Goal: Task Accomplishment & Management: Manage account settings

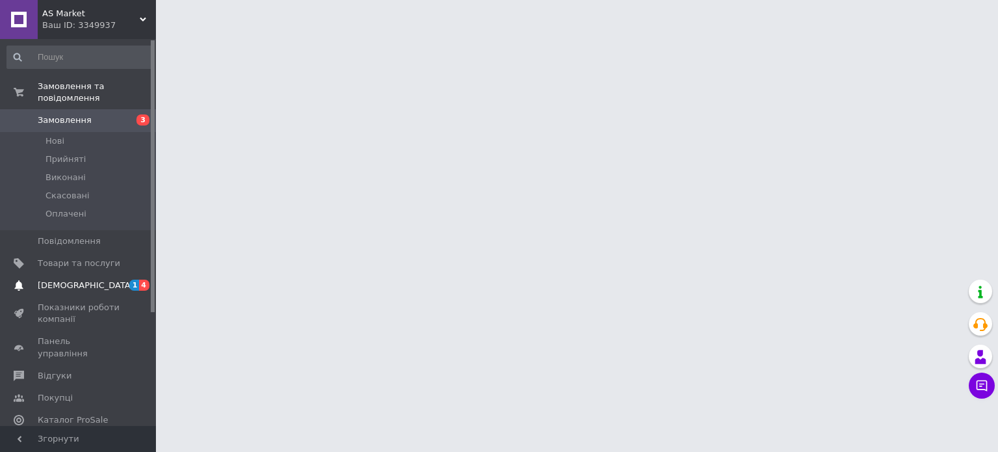
click at [63, 279] on span "[DEMOGRAPHIC_DATA]" at bounding box center [86, 285] width 96 height 12
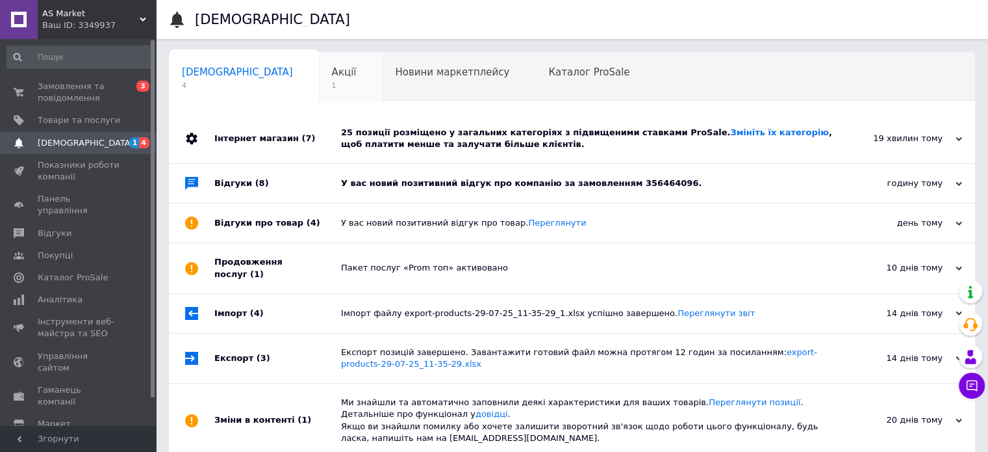
click at [332, 73] on span "Акції" at bounding box center [344, 72] width 25 height 12
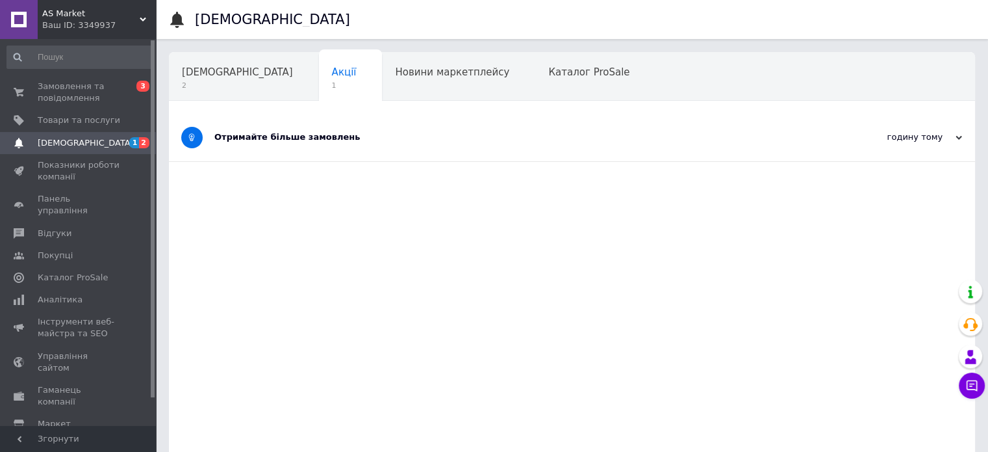
click at [272, 138] on div "Отримайте більше замовлень" at bounding box center [523, 137] width 618 height 12
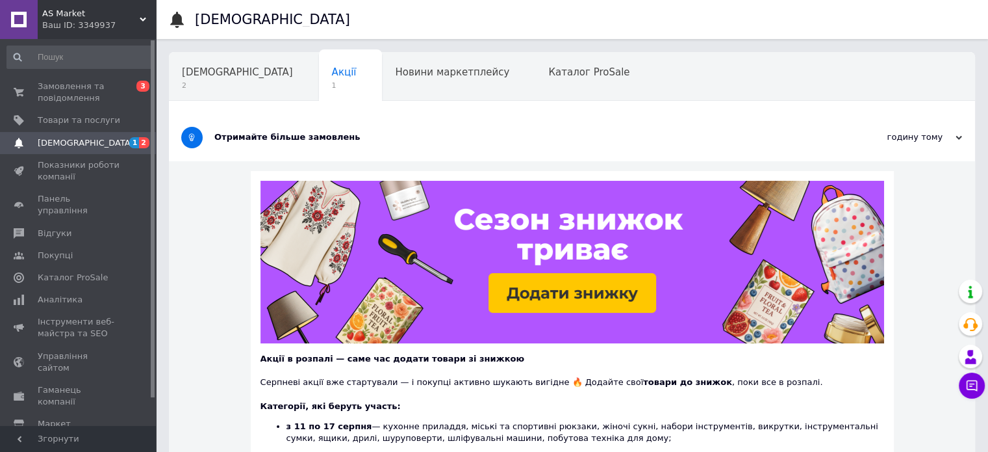
click at [272, 138] on div "Отримайте більше замовлень" at bounding box center [523, 137] width 618 height 12
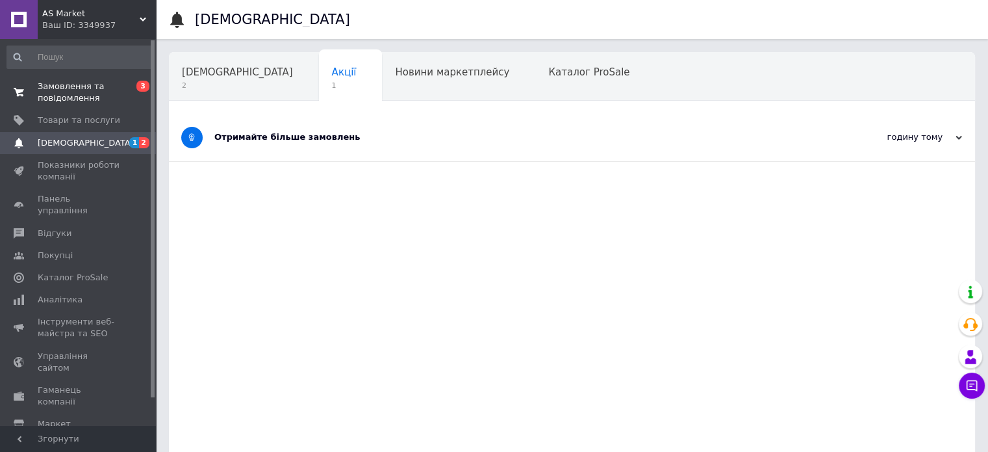
click at [55, 95] on span "Замовлення та повідомлення" at bounding box center [79, 92] width 83 height 23
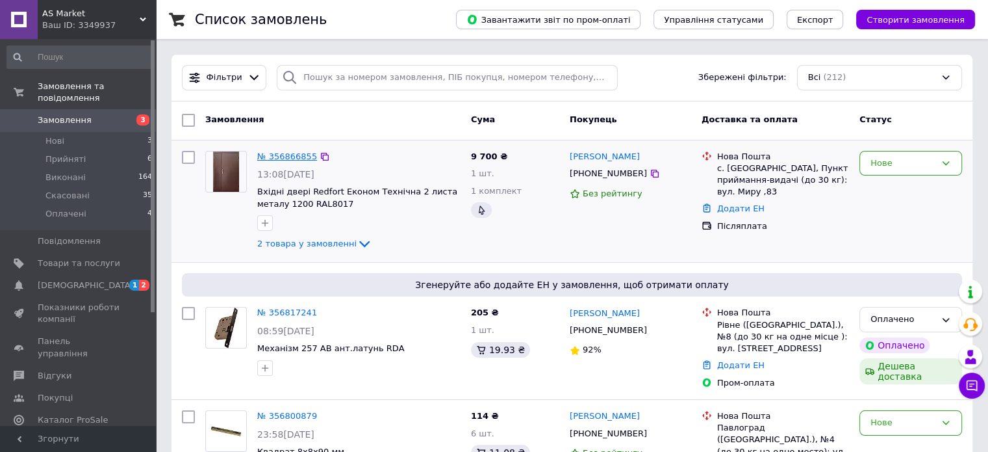
click at [285, 153] on link "№ 356866855" at bounding box center [287, 156] width 60 height 10
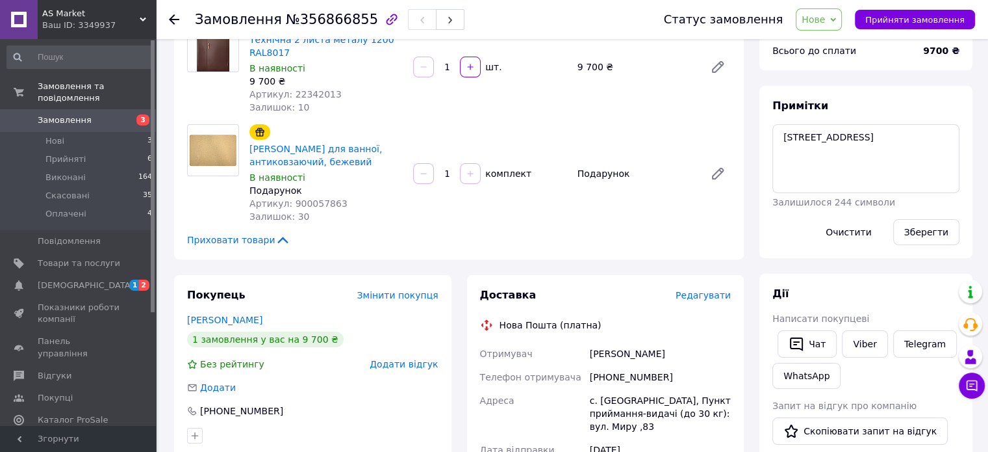
scroll to position [260, 0]
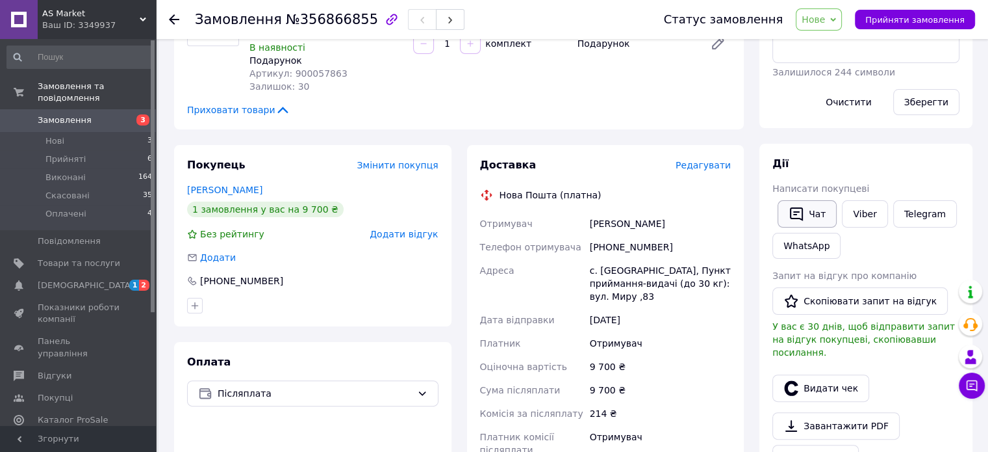
click at [804, 211] on button "Чат" at bounding box center [807, 213] width 59 height 27
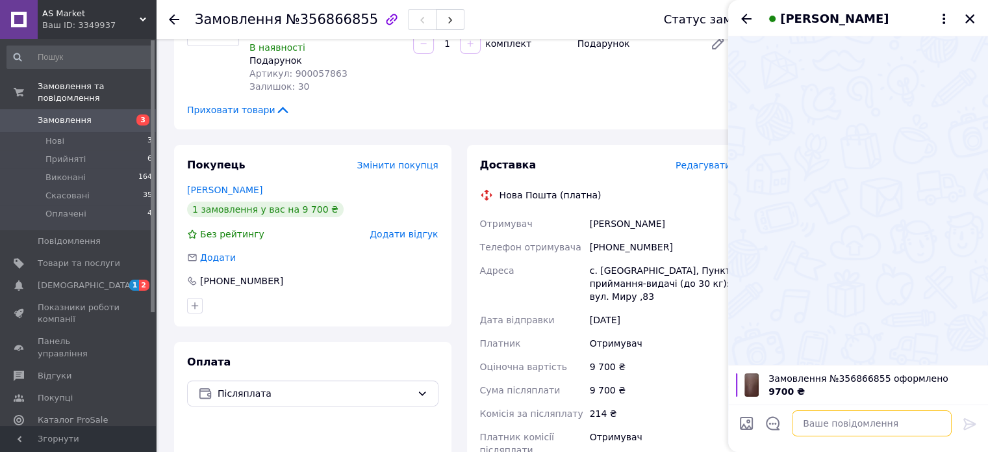
click at [826, 420] on textarea at bounding box center [872, 423] width 160 height 26
type textarea "Добрий день."
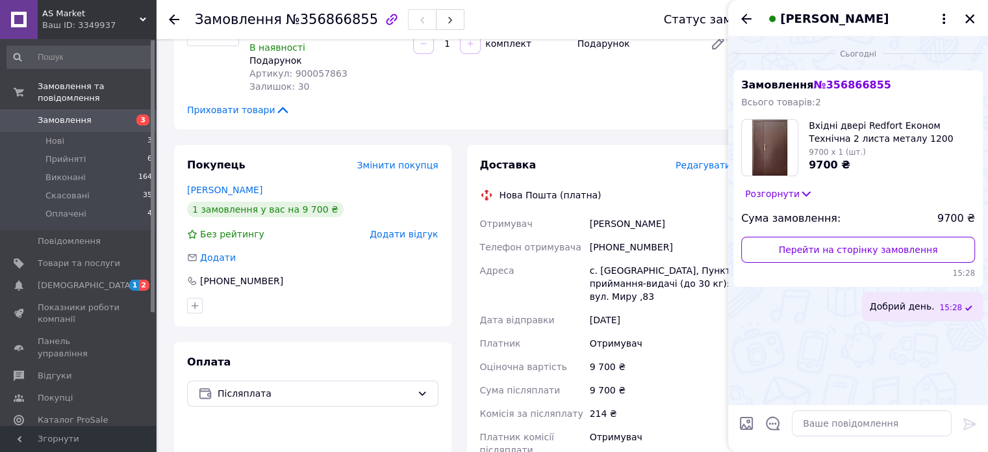
click at [810, 329] on div "Сьогодні Замовлення № 356866855 Всього товарів: 2 Вхідні двері Redfort Економ Т…" at bounding box center [858, 220] width 260 height 368
click at [747, 423] on input "Завантажити файли" at bounding box center [747, 423] width 16 height 16
type input "C:\fakepath\Рахунок-фактура_№115.pdf"
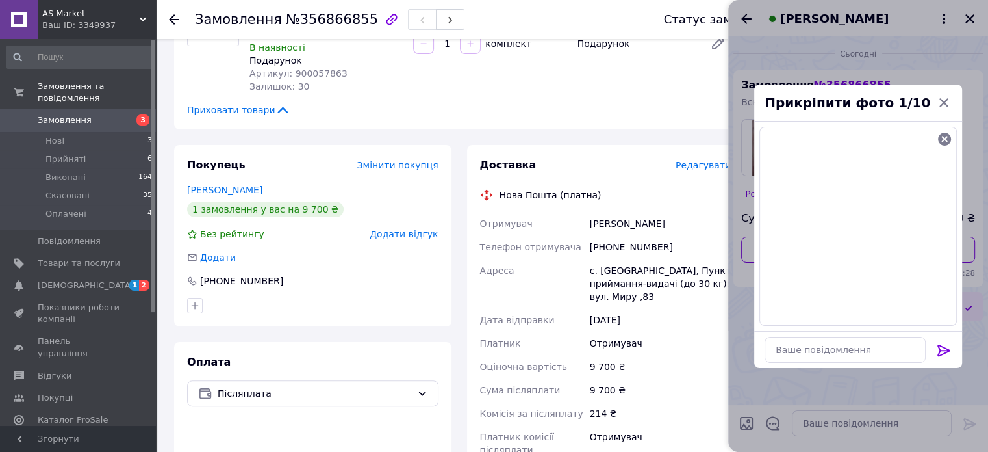
click at [942, 345] on icon at bounding box center [944, 350] width 12 height 12
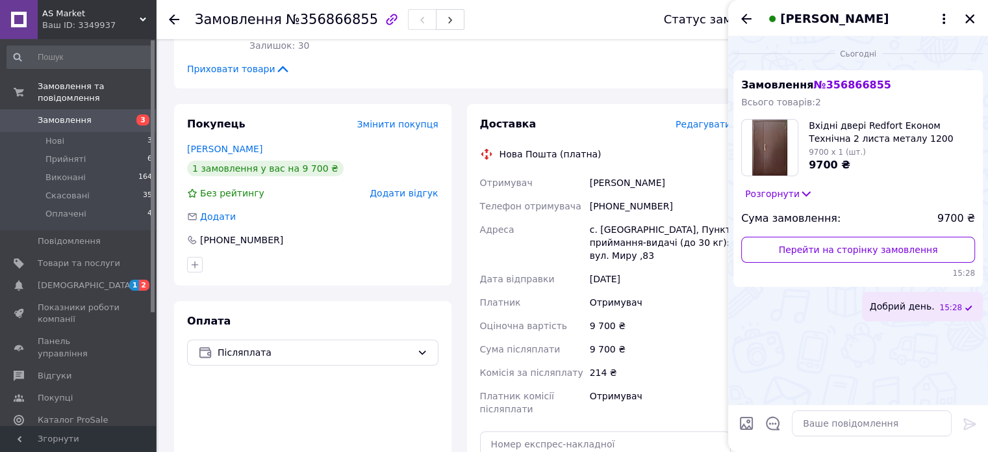
scroll to position [209, 0]
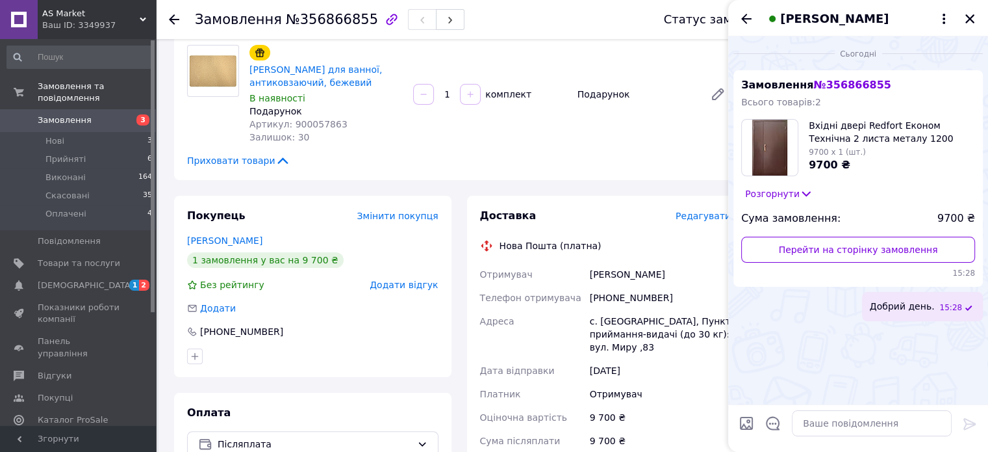
click at [822, 344] on div "Сьогодні Замовлення № 356866855 Всього товарів: 2 Вхідні двері Redfort Економ Т…" at bounding box center [858, 220] width 260 height 368
click at [842, 415] on textarea at bounding box center [872, 423] width 160 height 26
click at [829, 420] on textarea at bounding box center [872, 423] width 160 height 26
paste textarea "Реквізити для оплати (ті самі що і в рахунку): IBAN [FINANCIAL_ID] в АТ КБ "ПРИ…"
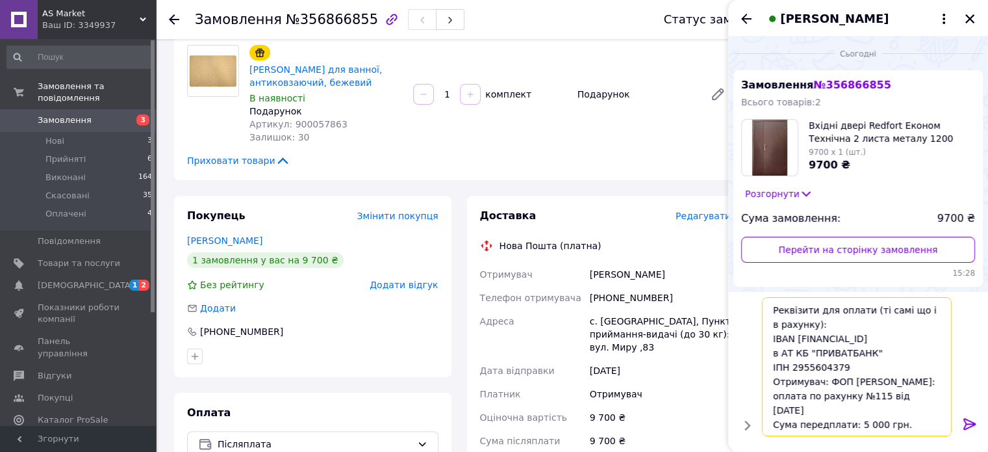
scroll to position [29, 0]
type textarea "Реквізити для оплати (ті самі що і в рахунку): IBAN [FINANCIAL_ID] в АТ КБ "ПРИ…"
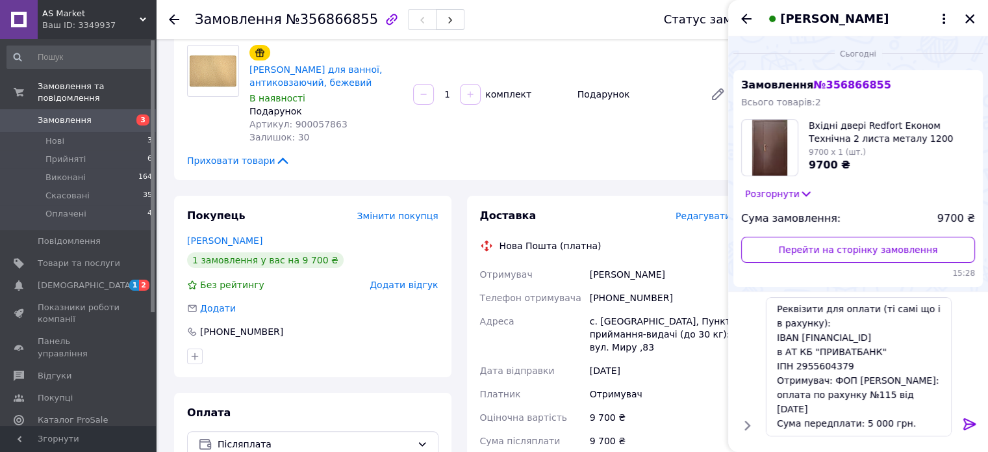
click at [968, 420] on icon at bounding box center [970, 424] width 12 height 12
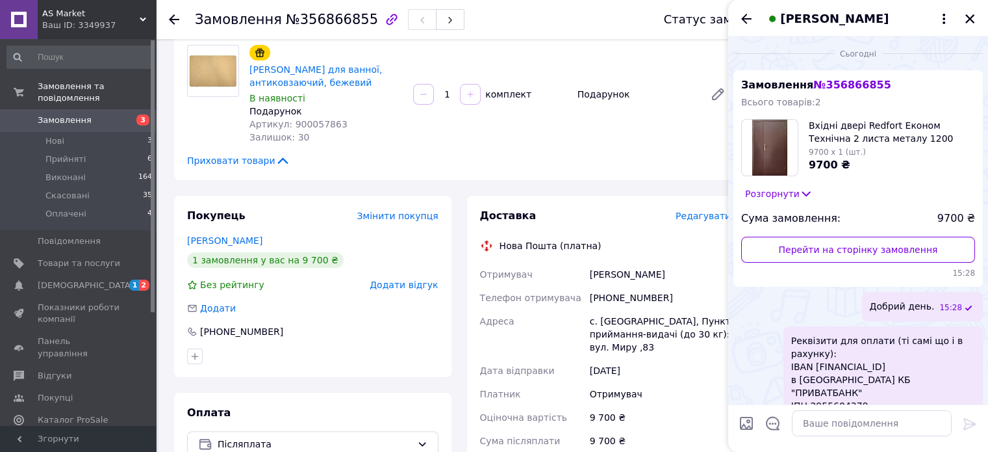
scroll to position [86, 0]
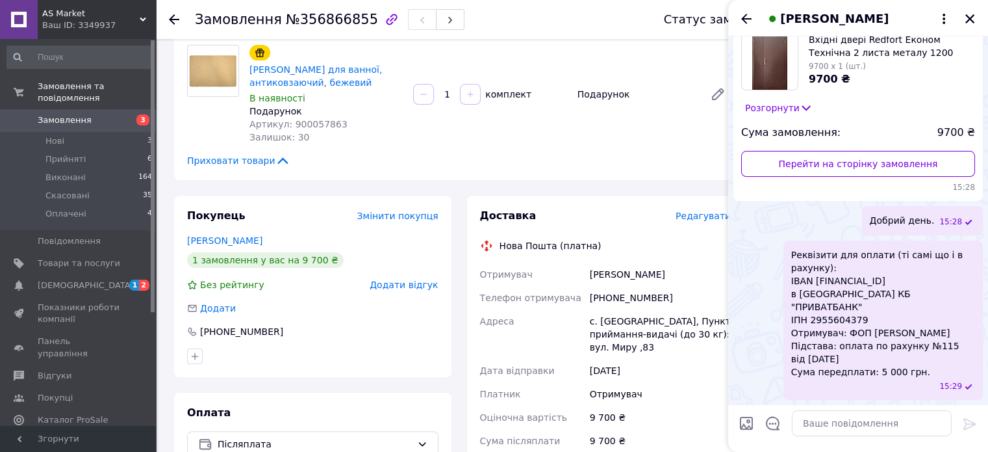
click at [741, 422] on input "Завантажити файли" at bounding box center [747, 423] width 16 height 16
type input "C:\fakepath\Рахунок-фактура_№115.jpg"
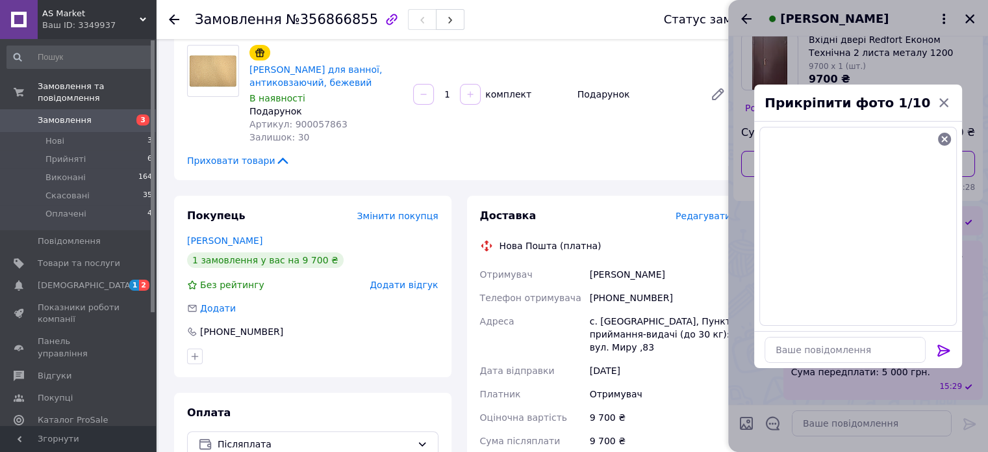
click at [945, 345] on icon at bounding box center [944, 350] width 16 height 16
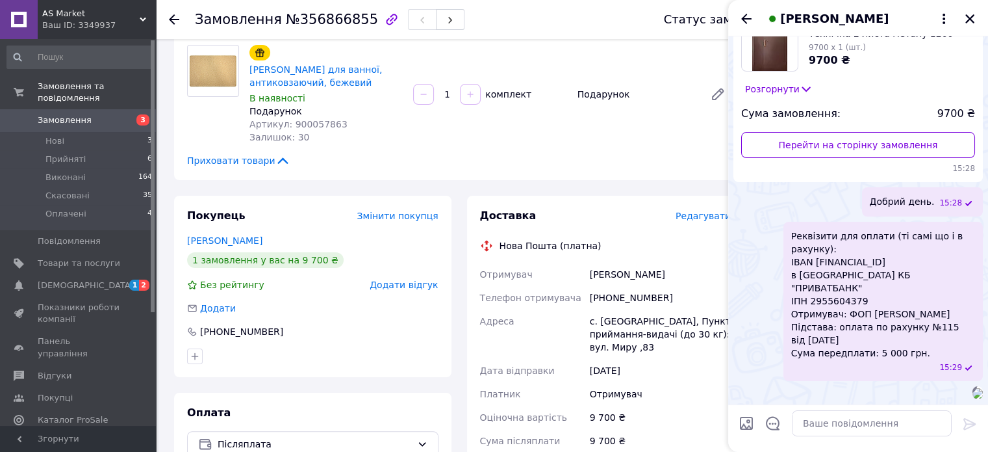
scroll to position [286, 0]
click at [811, 426] on textarea at bounding box center [872, 423] width 160 height 26
paste textarea "Після оплати скиньте платіжку"
type textarea "Після оплати скиньте платіжку"
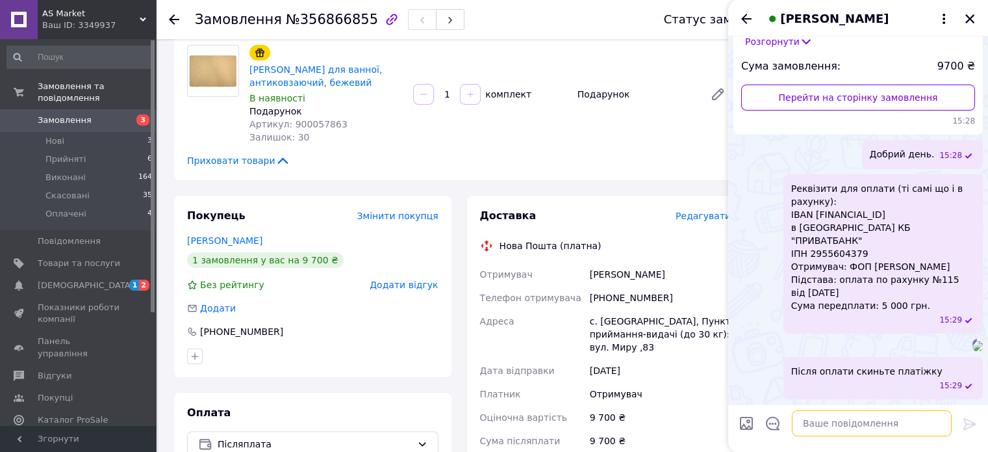
scroll to position [320, 0]
click at [67, 279] on span "[DEMOGRAPHIC_DATA]" at bounding box center [86, 285] width 96 height 12
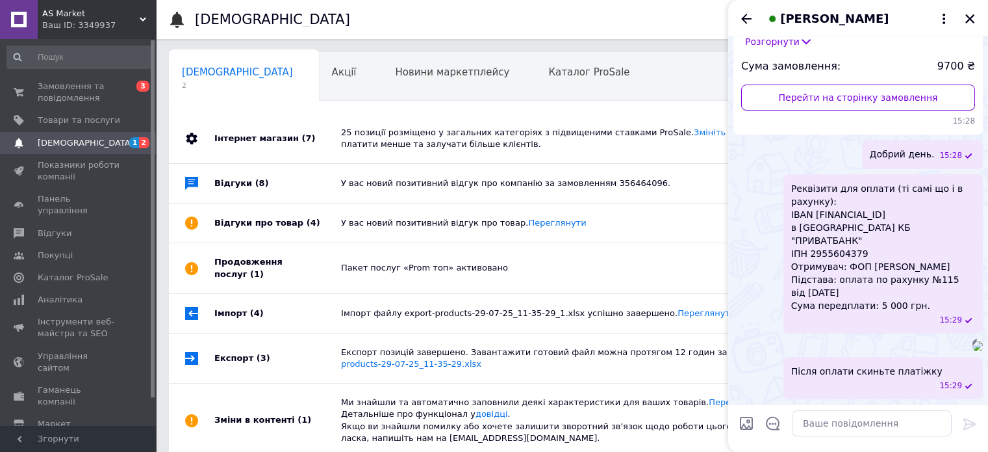
scroll to position [320, 0]
click at [973, 18] on icon "Закрити" at bounding box center [970, 19] width 12 height 12
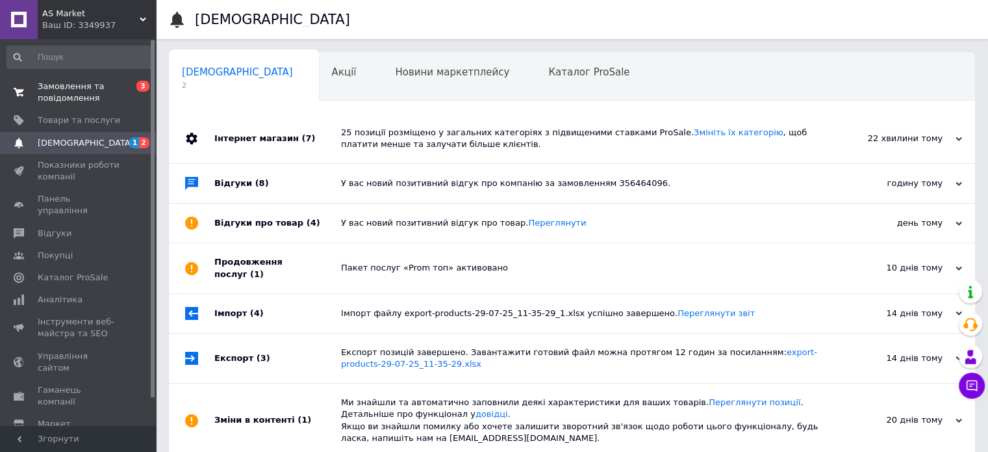
click at [70, 92] on span "Замовлення та повідомлення" at bounding box center [79, 92] width 83 height 23
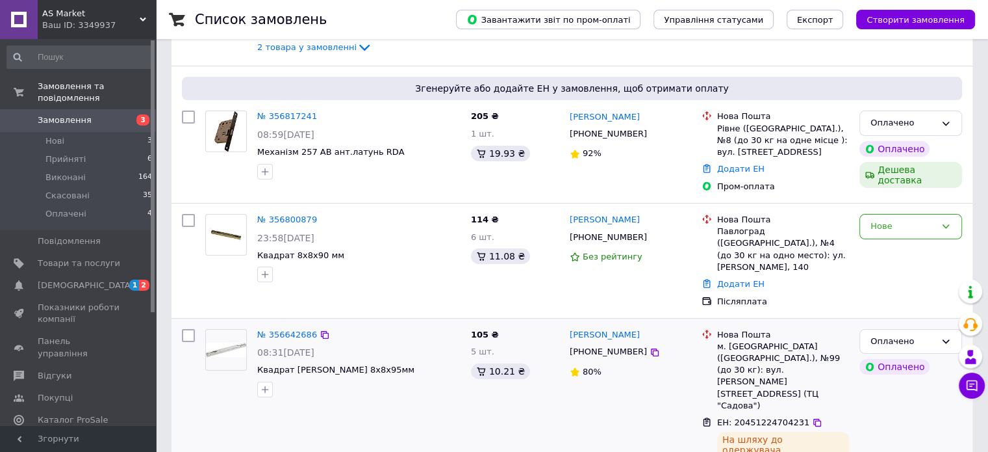
scroll to position [195, 0]
